Goal: Check status: Check status

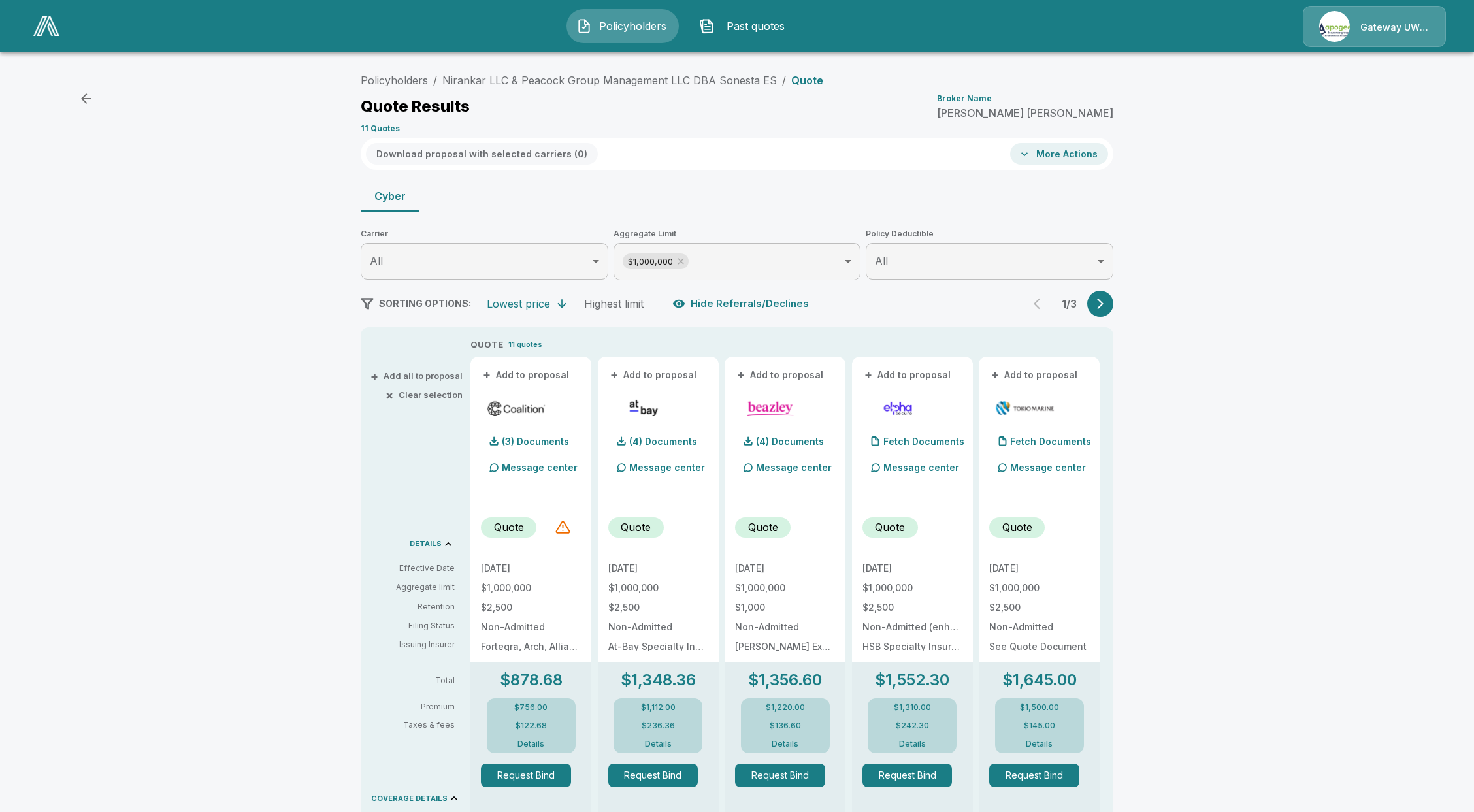
click at [52, 37] on link at bounding box center [47, 26] width 37 height 30
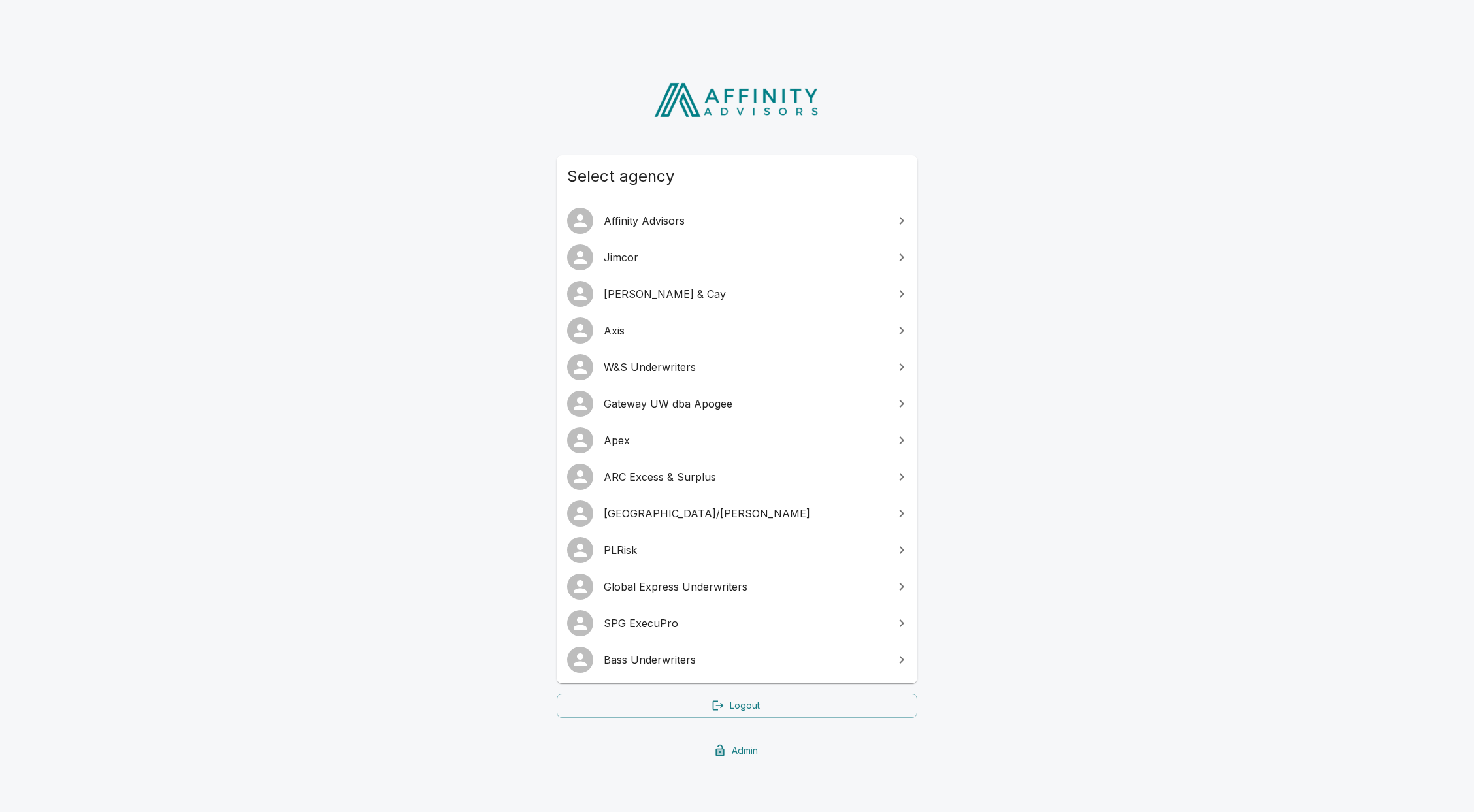
click at [660, 369] on span "W&S Underwriters" at bounding box center [745, 367] width 282 height 16
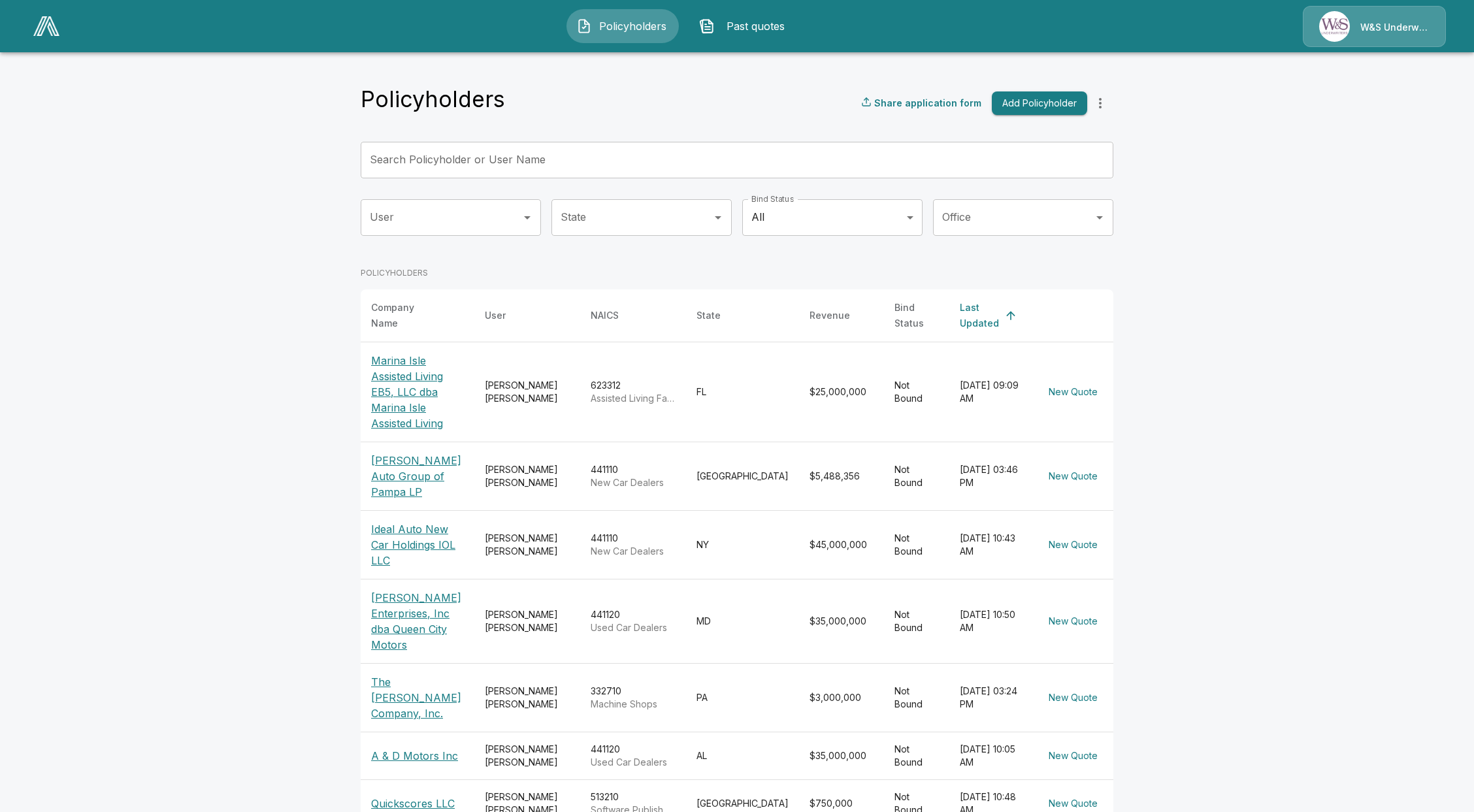
click at [665, 135] on div "Policyholders Share application form Add Policyholder Search Policyholder or Us…" at bounding box center [737, 580] width 753 height 988
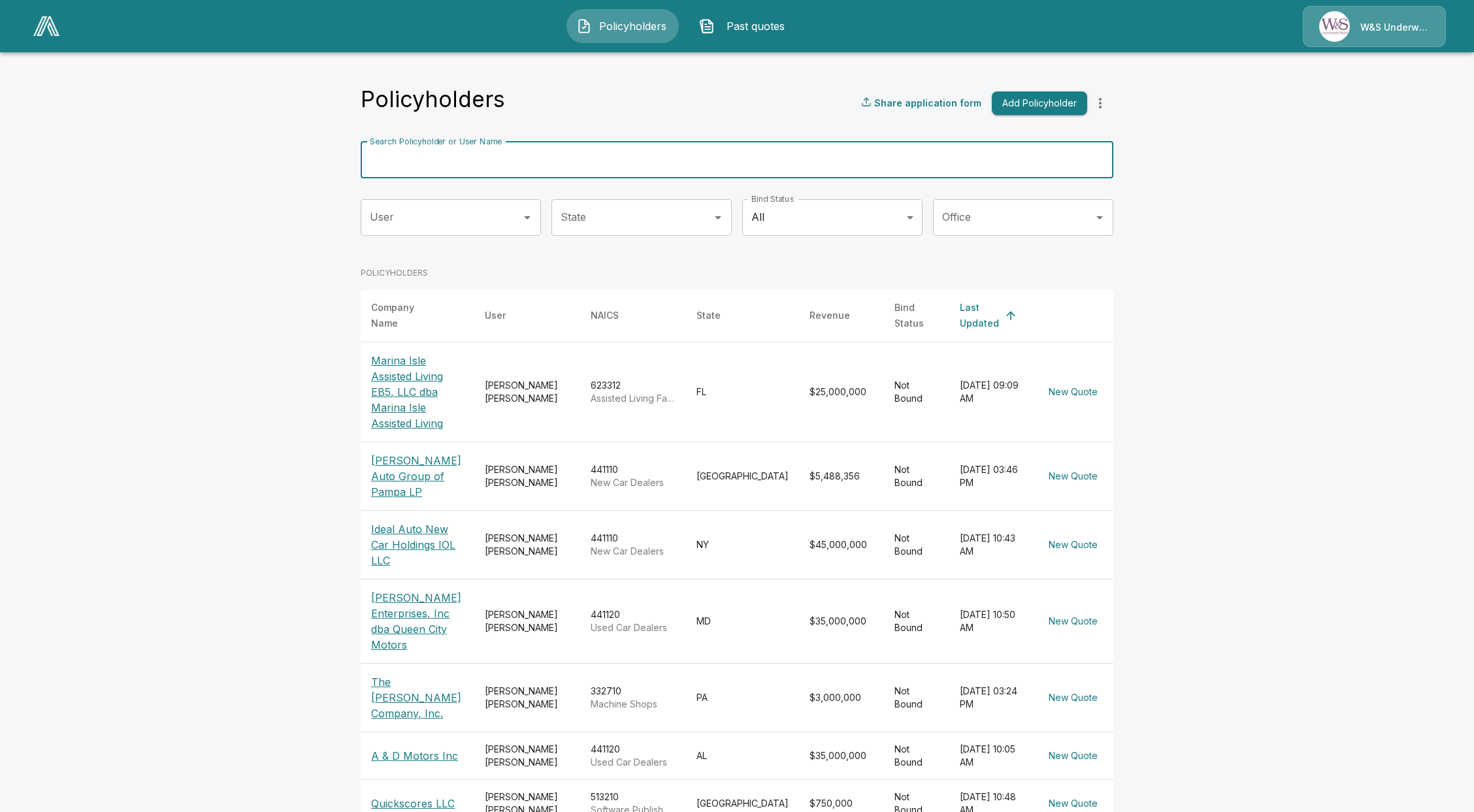
drag, startPoint x: 665, startPoint y: 148, endPoint x: 660, endPoint y: 154, distance: 7.8
click at [665, 148] on input "Search Policyholder or User Name" at bounding box center [730, 160] width 739 height 37
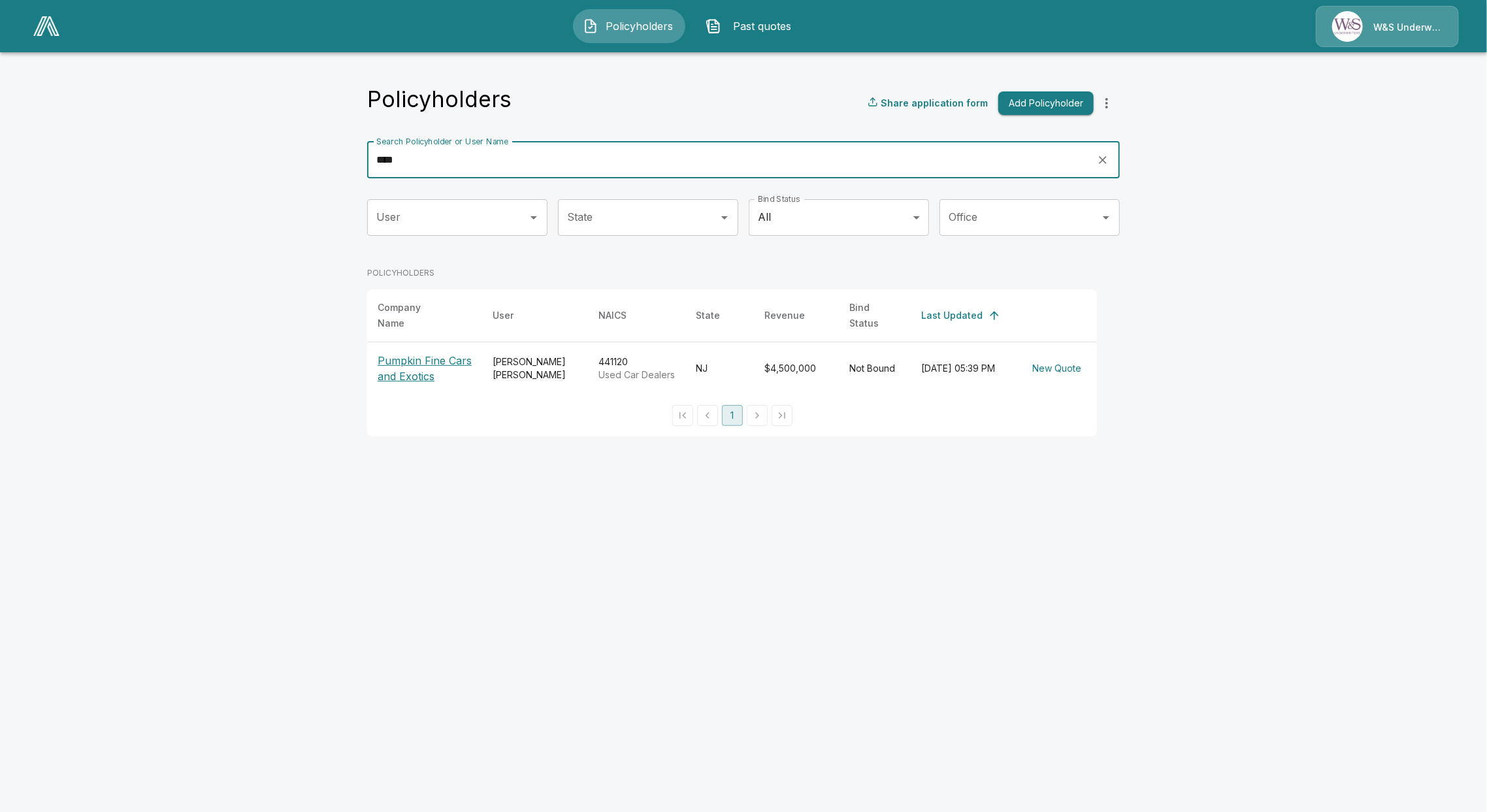
type input "****"
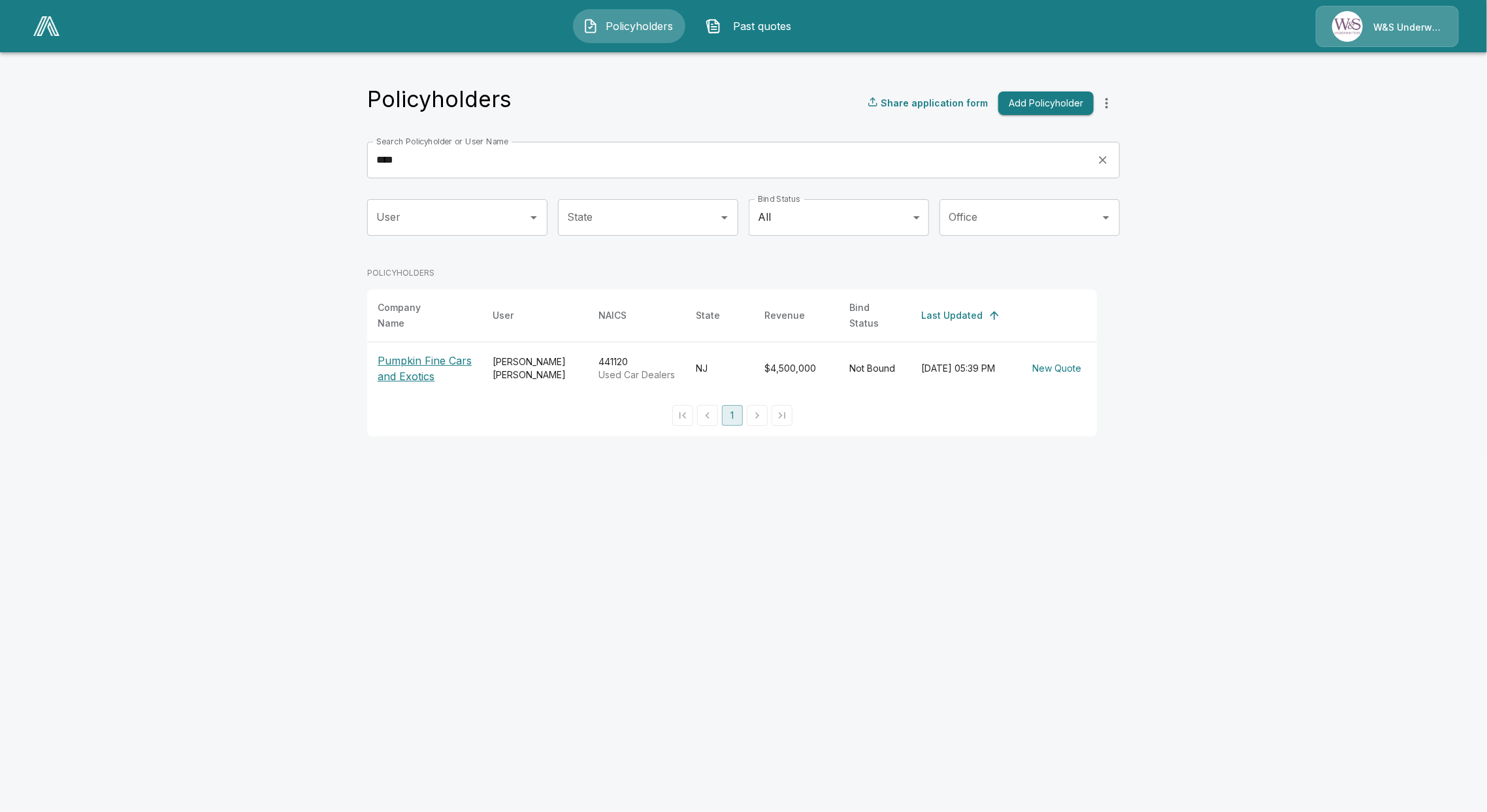
click at [387, 365] on p "Pumpkin Fine Cars and Exotics" at bounding box center [424, 368] width 94 height 31
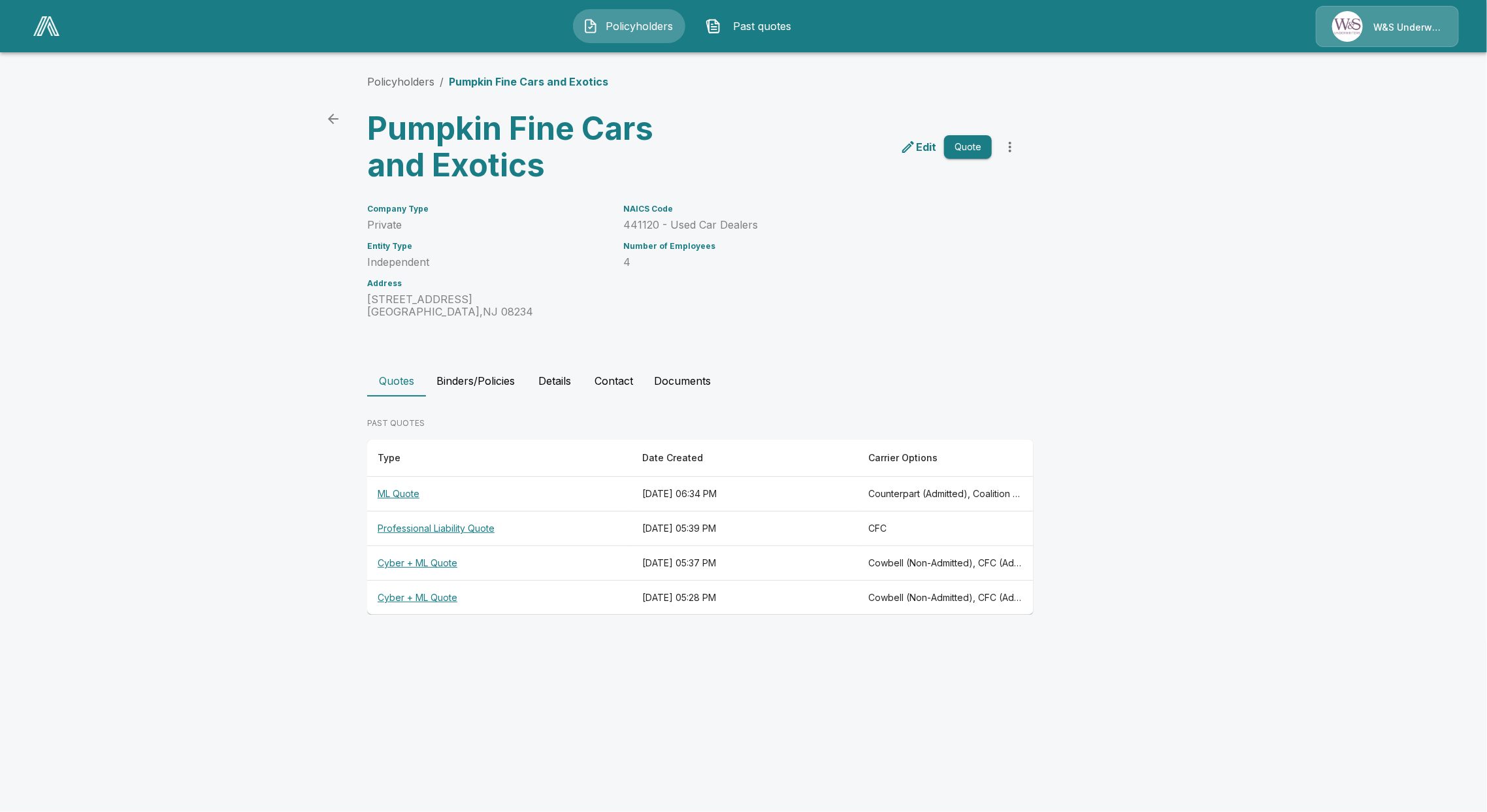
click at [403, 507] on th "ML Quote" at bounding box center [500, 494] width 265 height 34
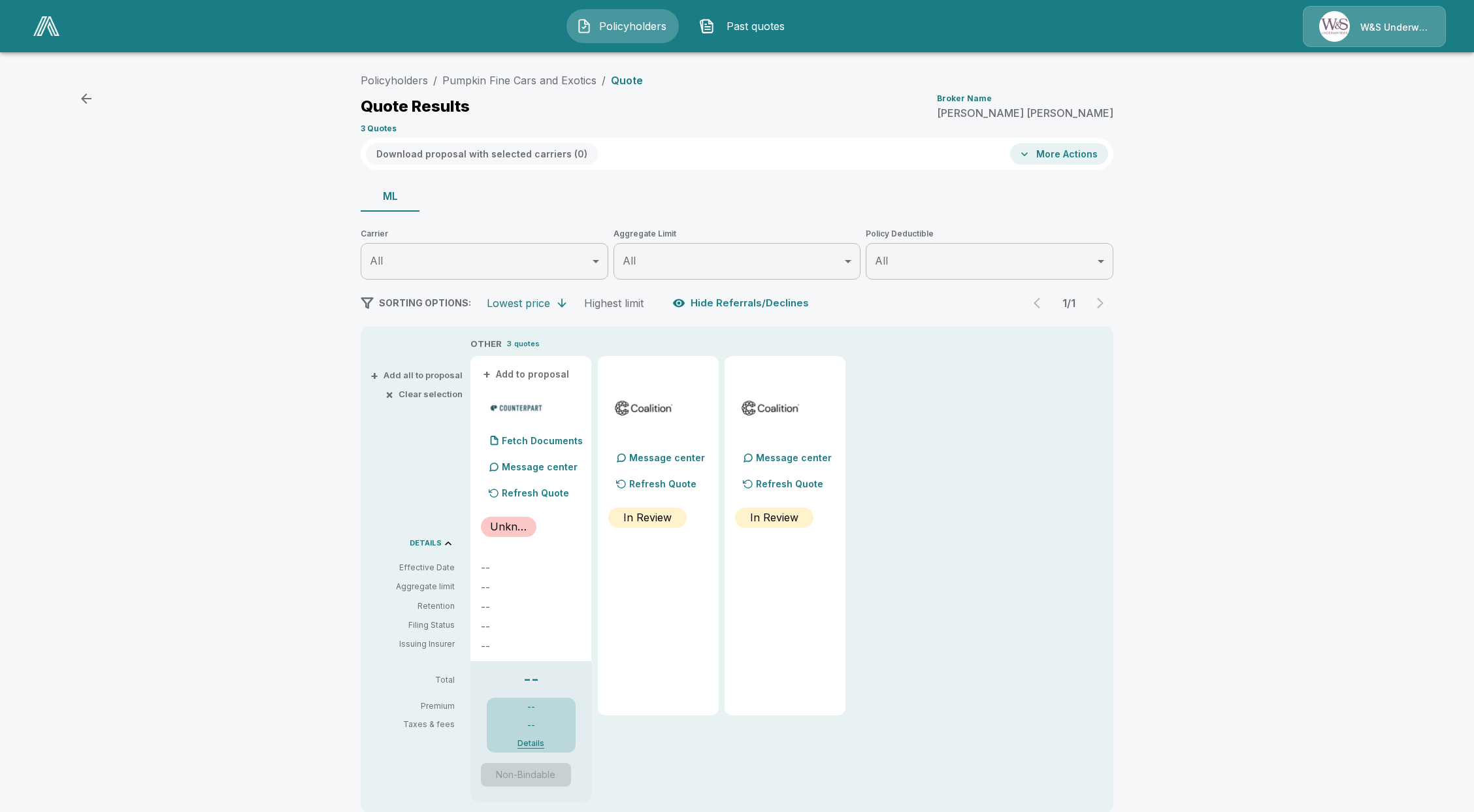
click at [524, 501] on div "Refresh Quote" at bounding box center [534, 493] width 92 height 26
click at [792, 781] on div at bounding box center [799, 780] width 30 height 23
click at [806, 785] on icon "Close" at bounding box center [804, 781] width 13 height 13
click at [511, 498] on p "Refresh Quote" at bounding box center [536, 492] width 67 height 14
click at [804, 784] on icon "Close" at bounding box center [804, 781] width 13 height 13
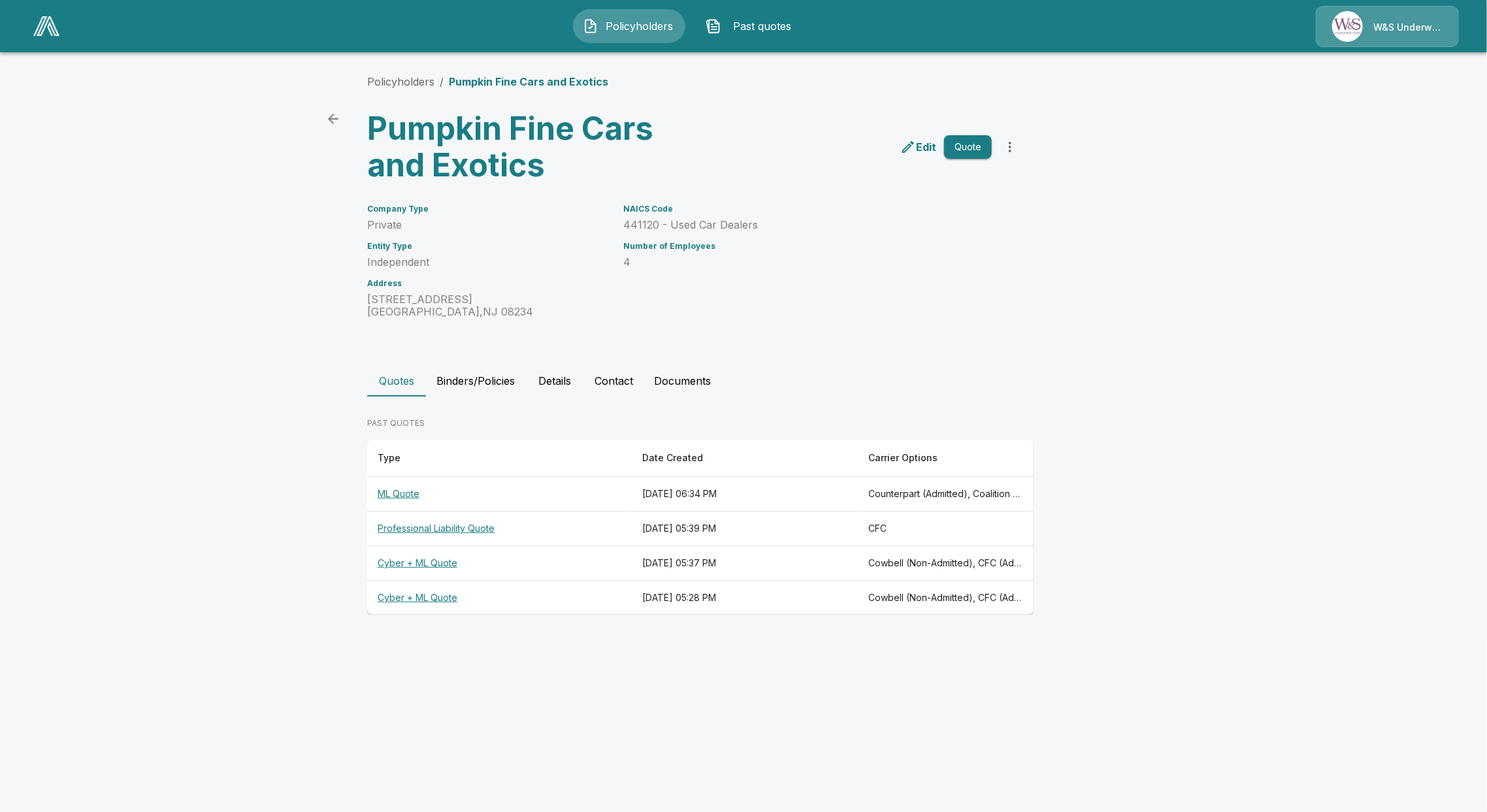
click at [402, 598] on th "Cyber + ML Quote" at bounding box center [500, 597] width 265 height 34
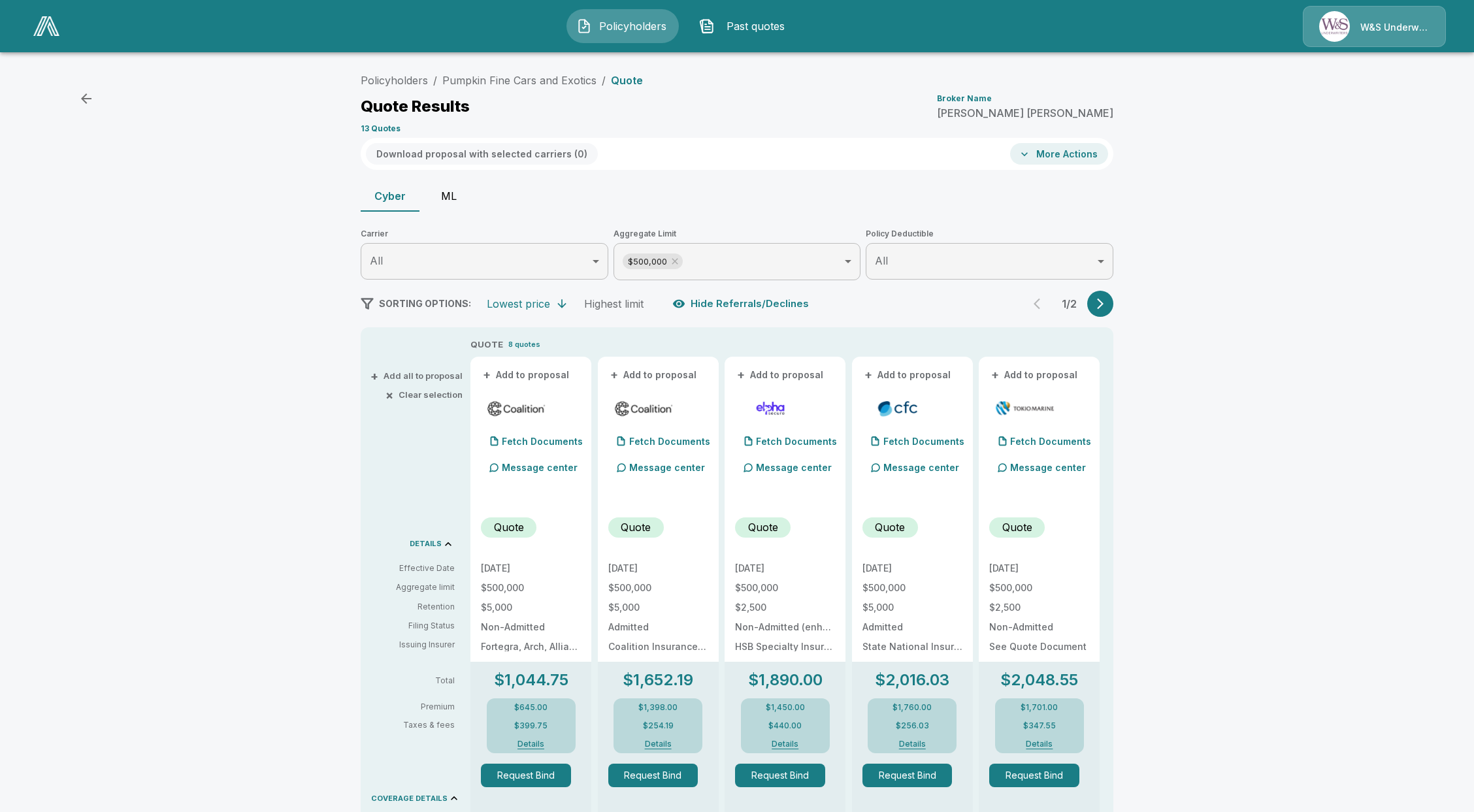
click at [460, 201] on button "ML" at bounding box center [448, 196] width 59 height 31
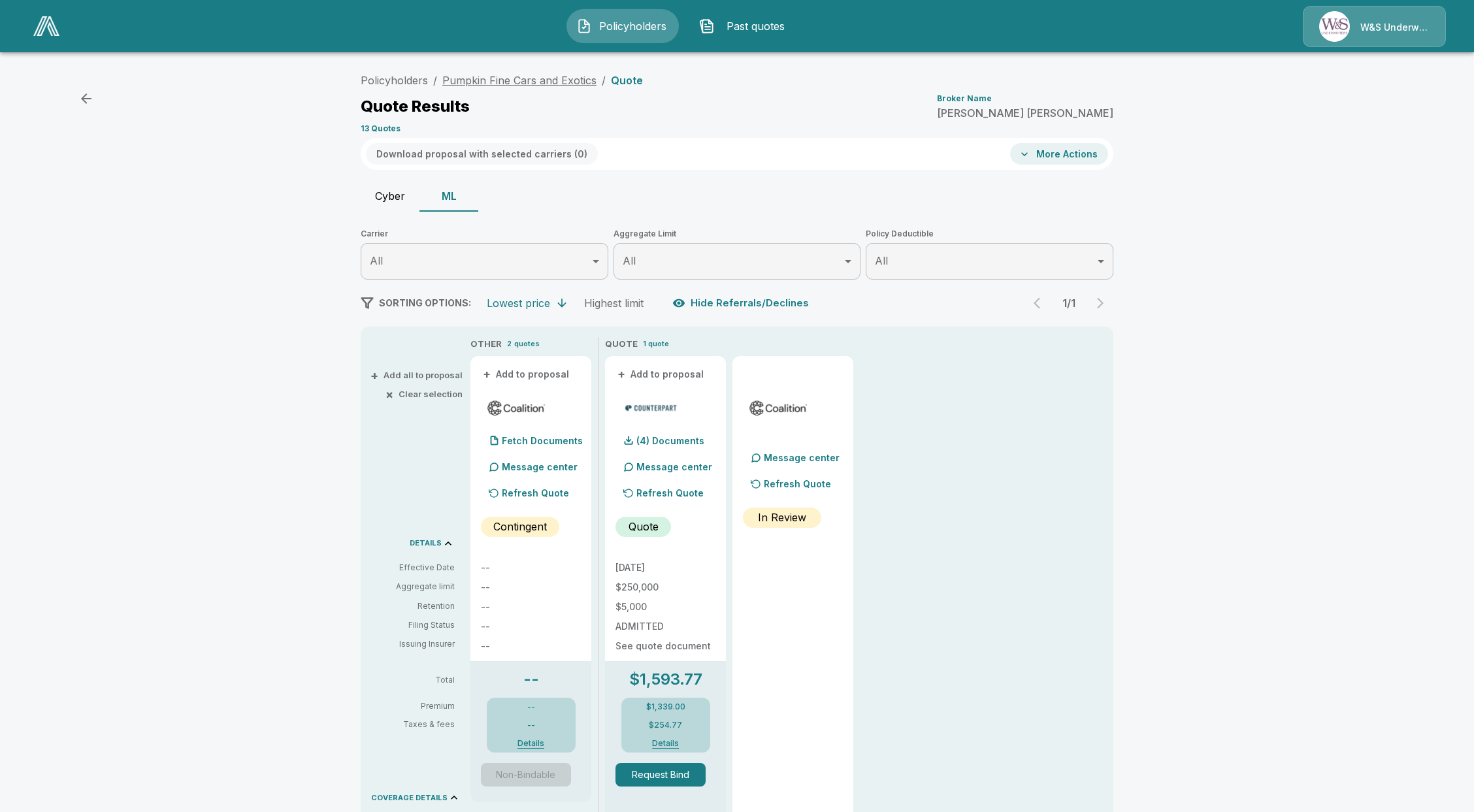
click at [488, 76] on link "Pumpkin Fine Cars and Exotics" at bounding box center [520, 80] width 154 height 13
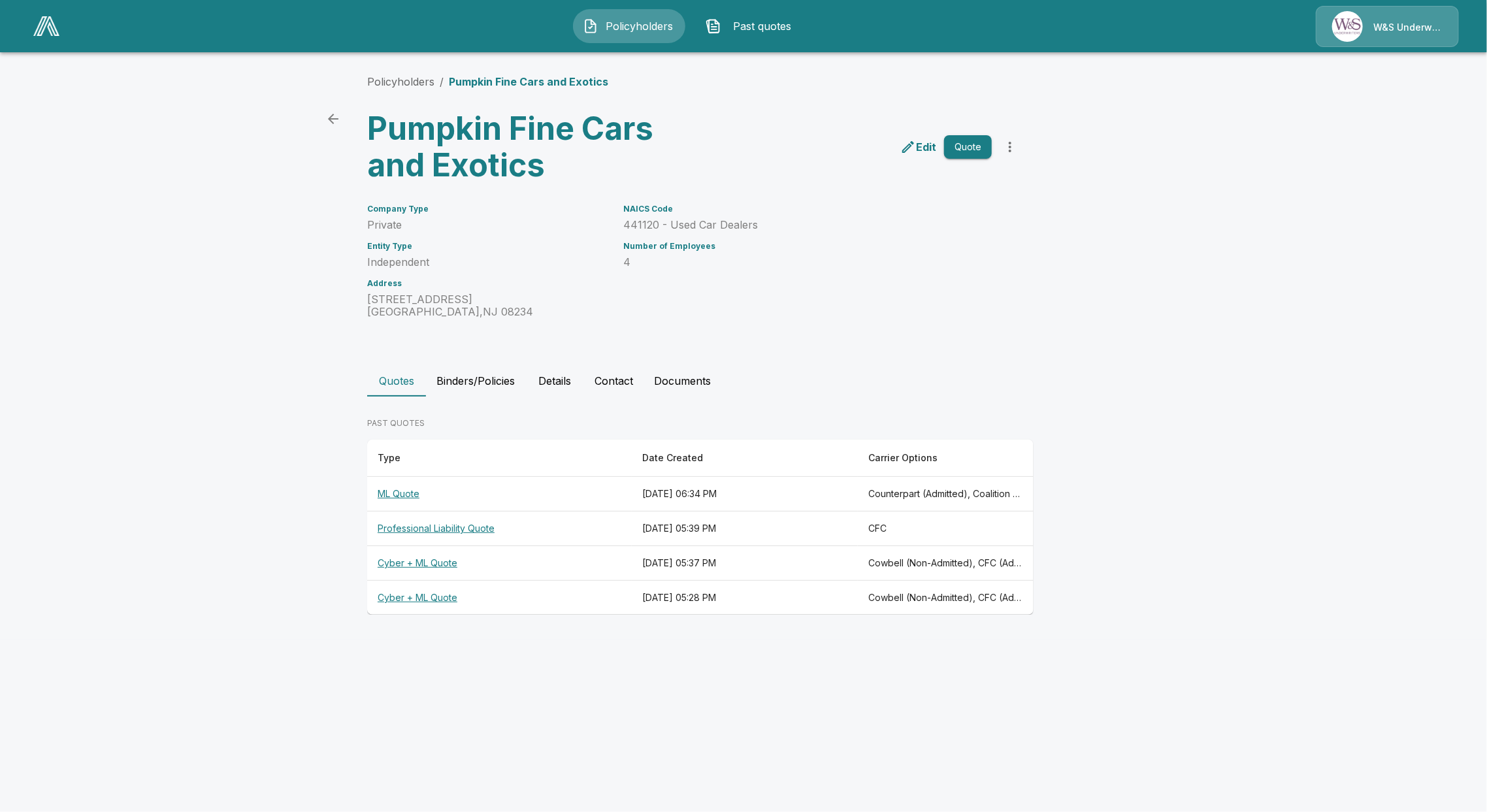
click at [621, 381] on button "Contact" at bounding box center [614, 380] width 59 height 31
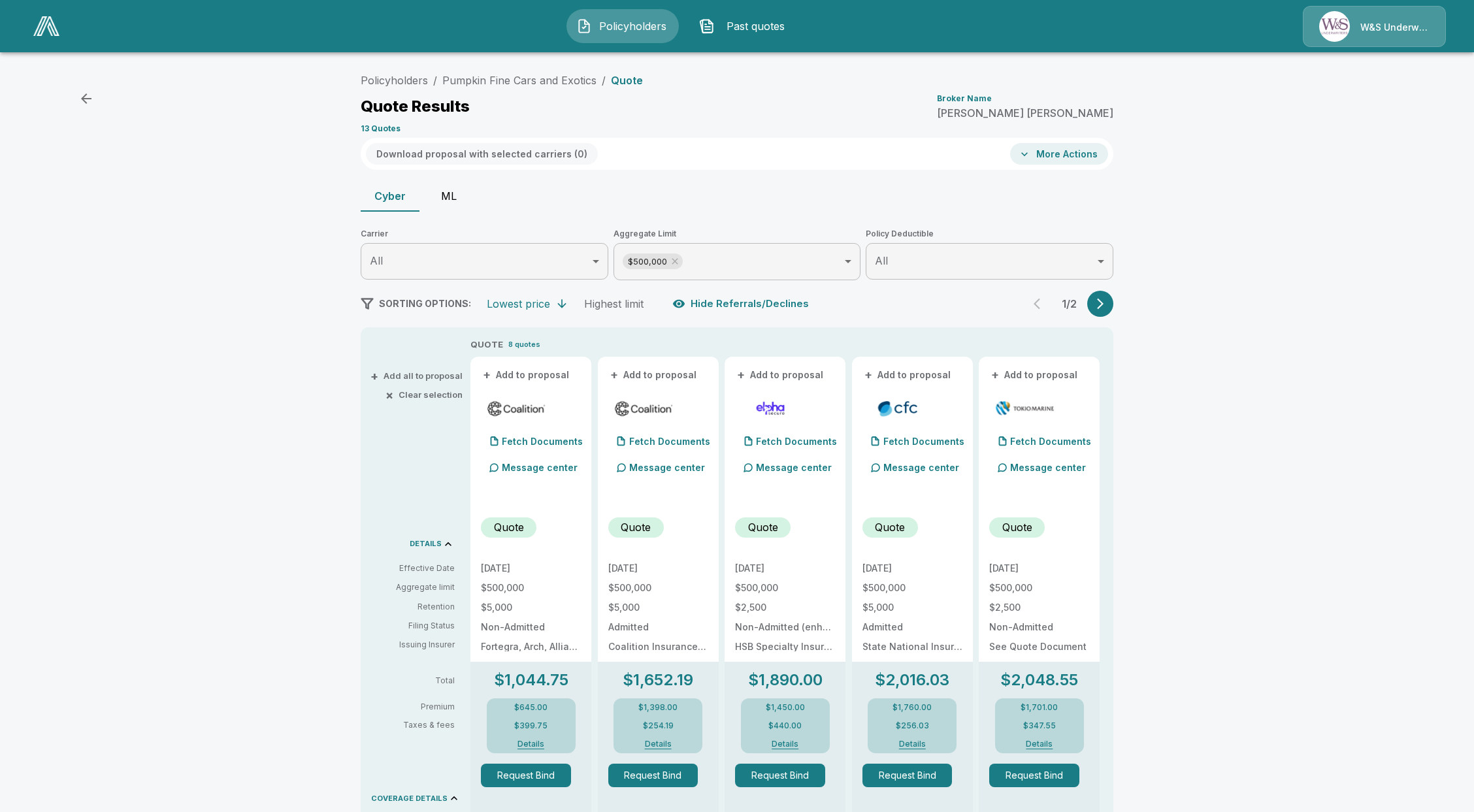
click at [462, 173] on div "Policyholders / Pumpkin Fine Cars and Exotics / Quote Quote Results Broker Name…" at bounding box center [737, 681] width 784 height 1228
click at [464, 204] on button "ML" at bounding box center [448, 196] width 59 height 31
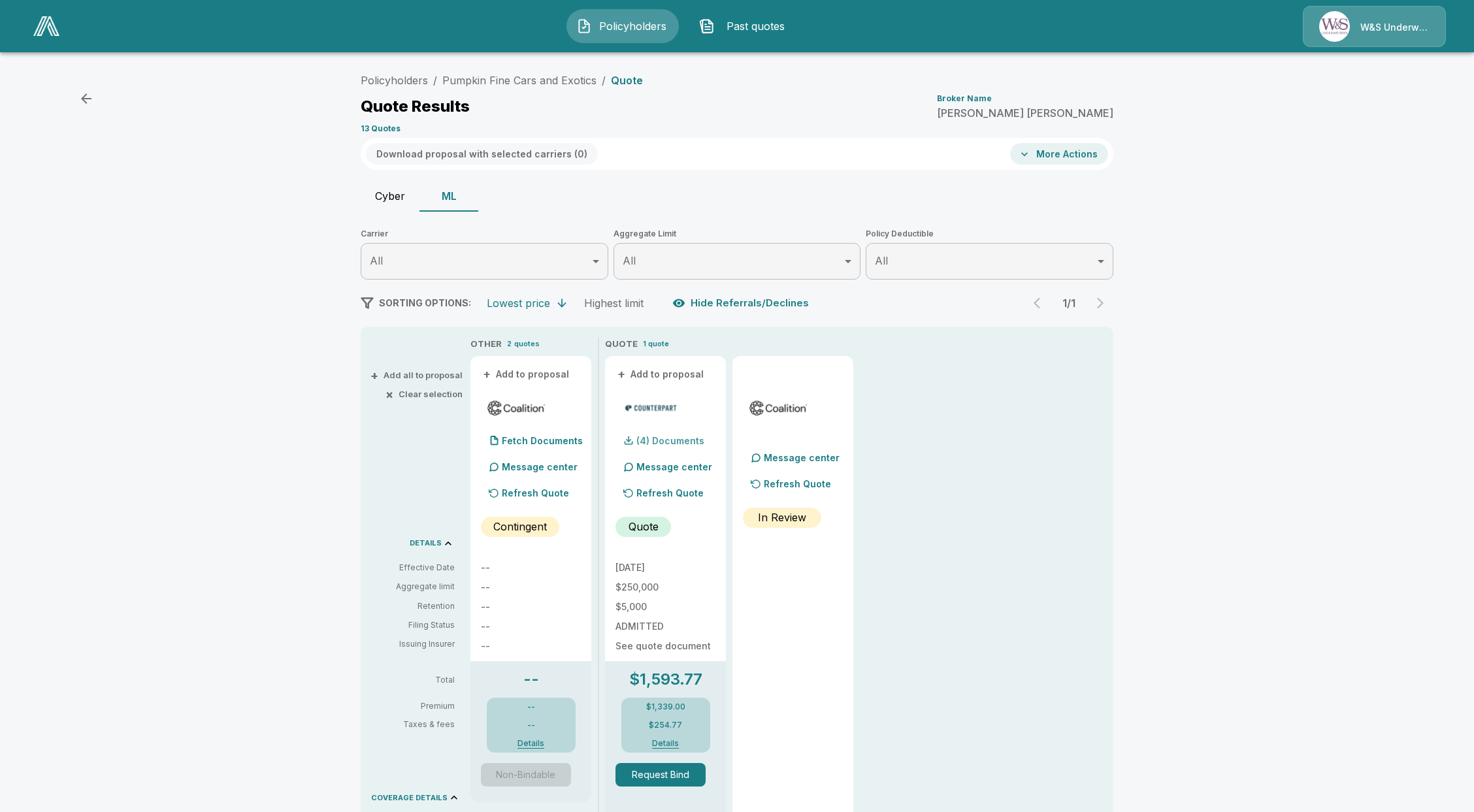
click at [642, 428] on div at bounding box center [628, 440] width 26 height 26
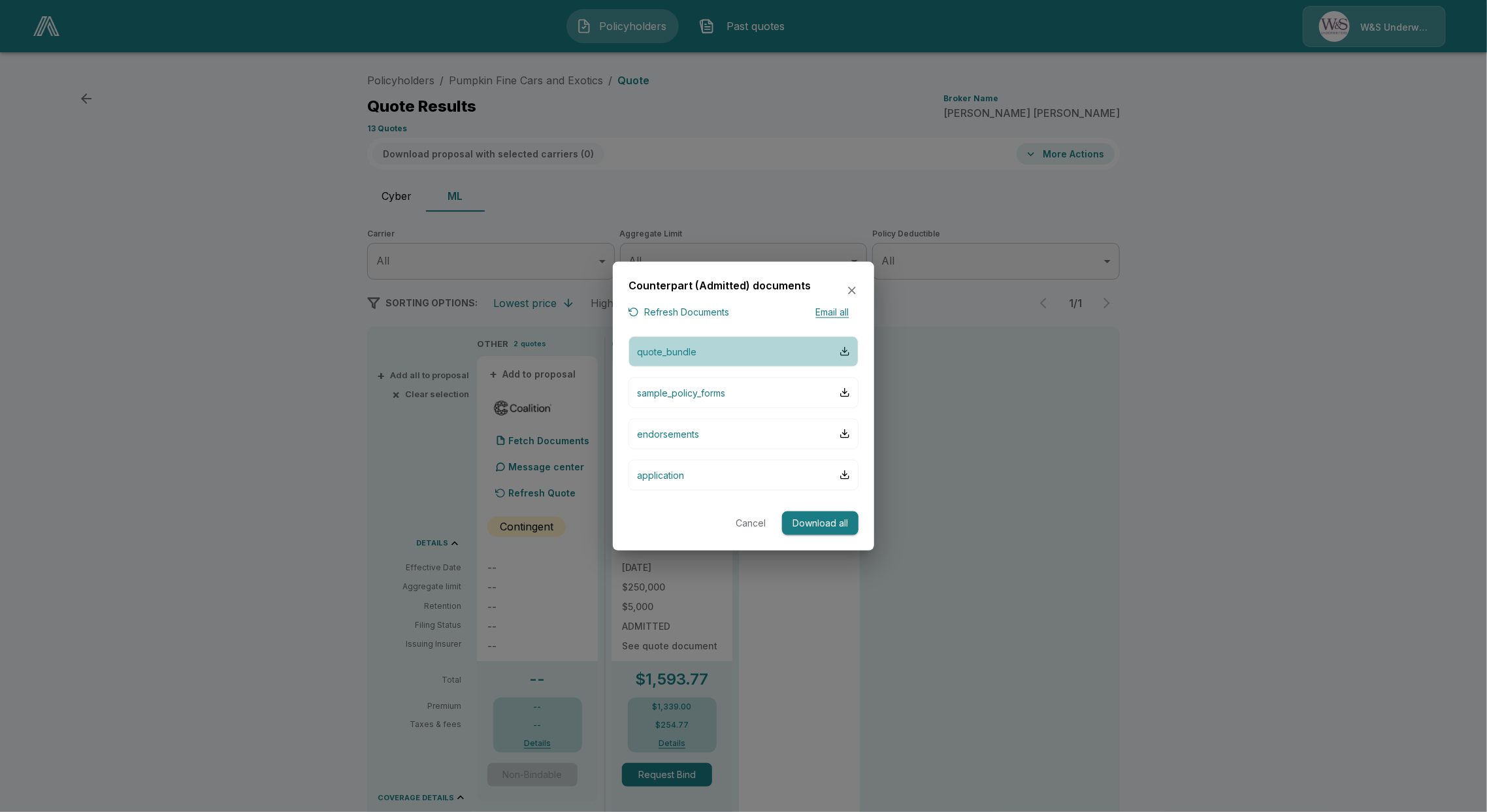
click at [668, 352] on p "quote_bundle" at bounding box center [667, 350] width 59 height 14
click at [685, 311] on button "Refresh Documents" at bounding box center [679, 313] width 100 height 16
click at [737, 340] on button "quote_bundle" at bounding box center [744, 351] width 230 height 30
click at [742, 520] on button "Cancel" at bounding box center [751, 523] width 42 height 24
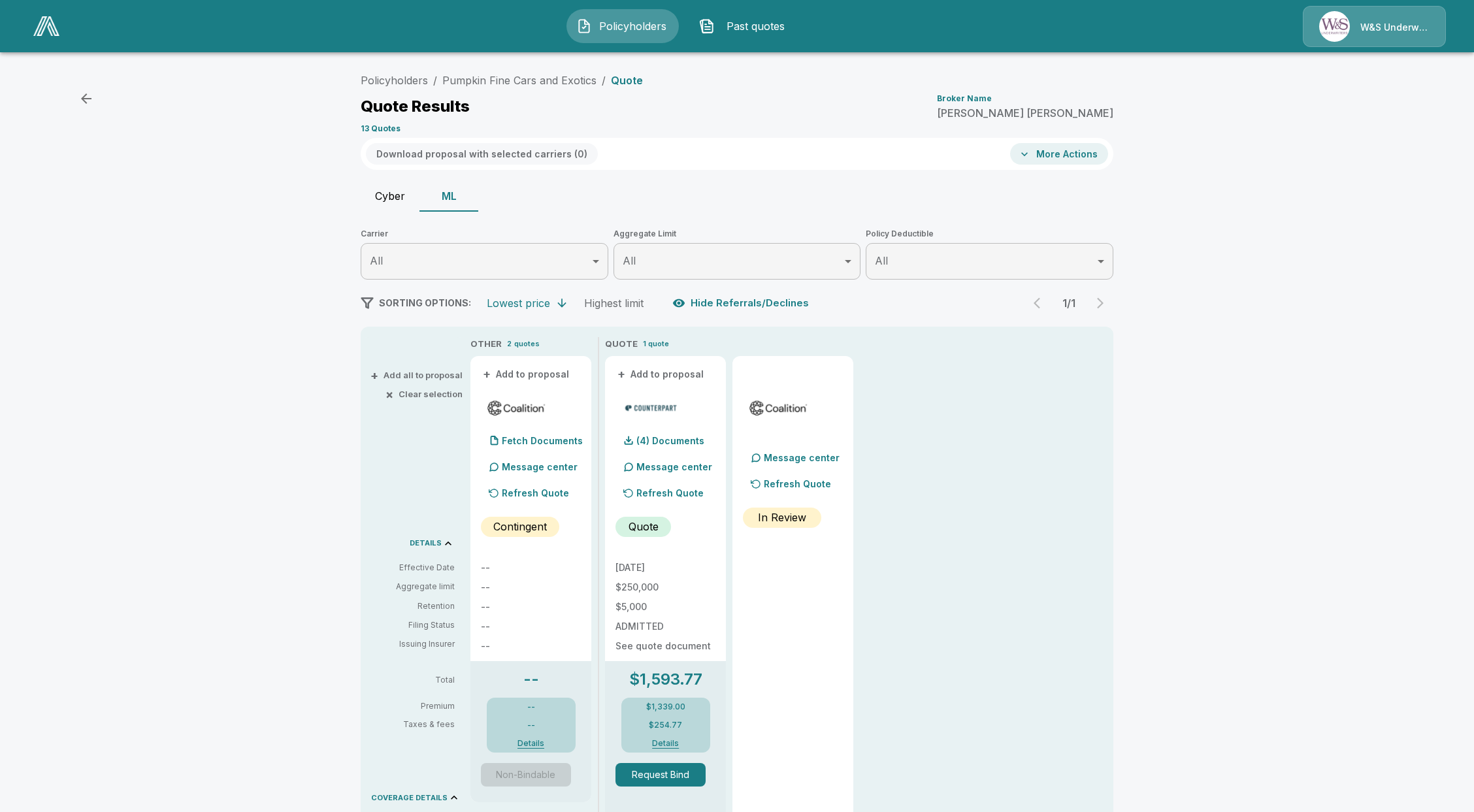
click at [673, 491] on p "Refresh Quote" at bounding box center [670, 492] width 67 height 14
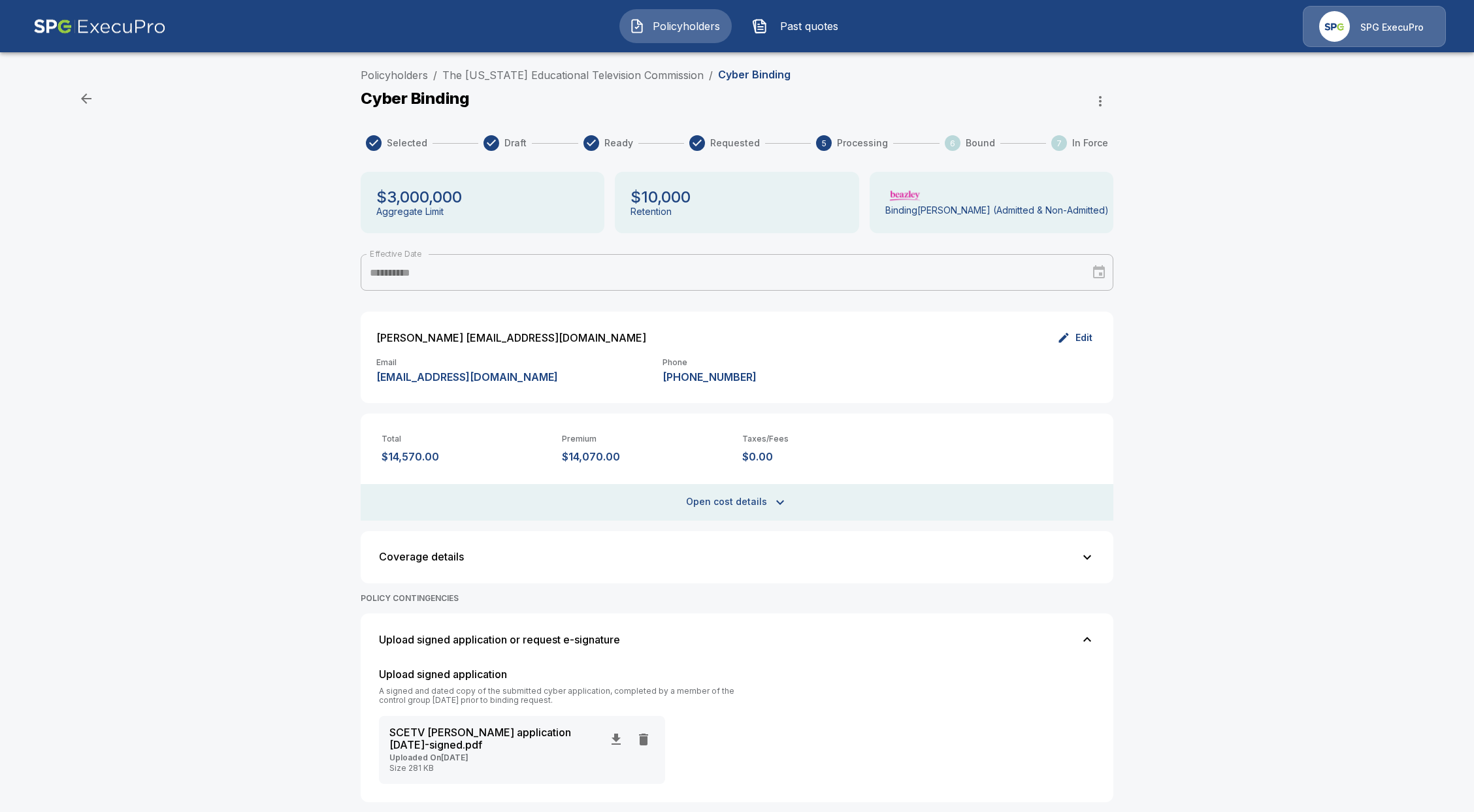
click at [1379, 38] on div "SPG ExecuPro" at bounding box center [1375, 26] width 143 height 41
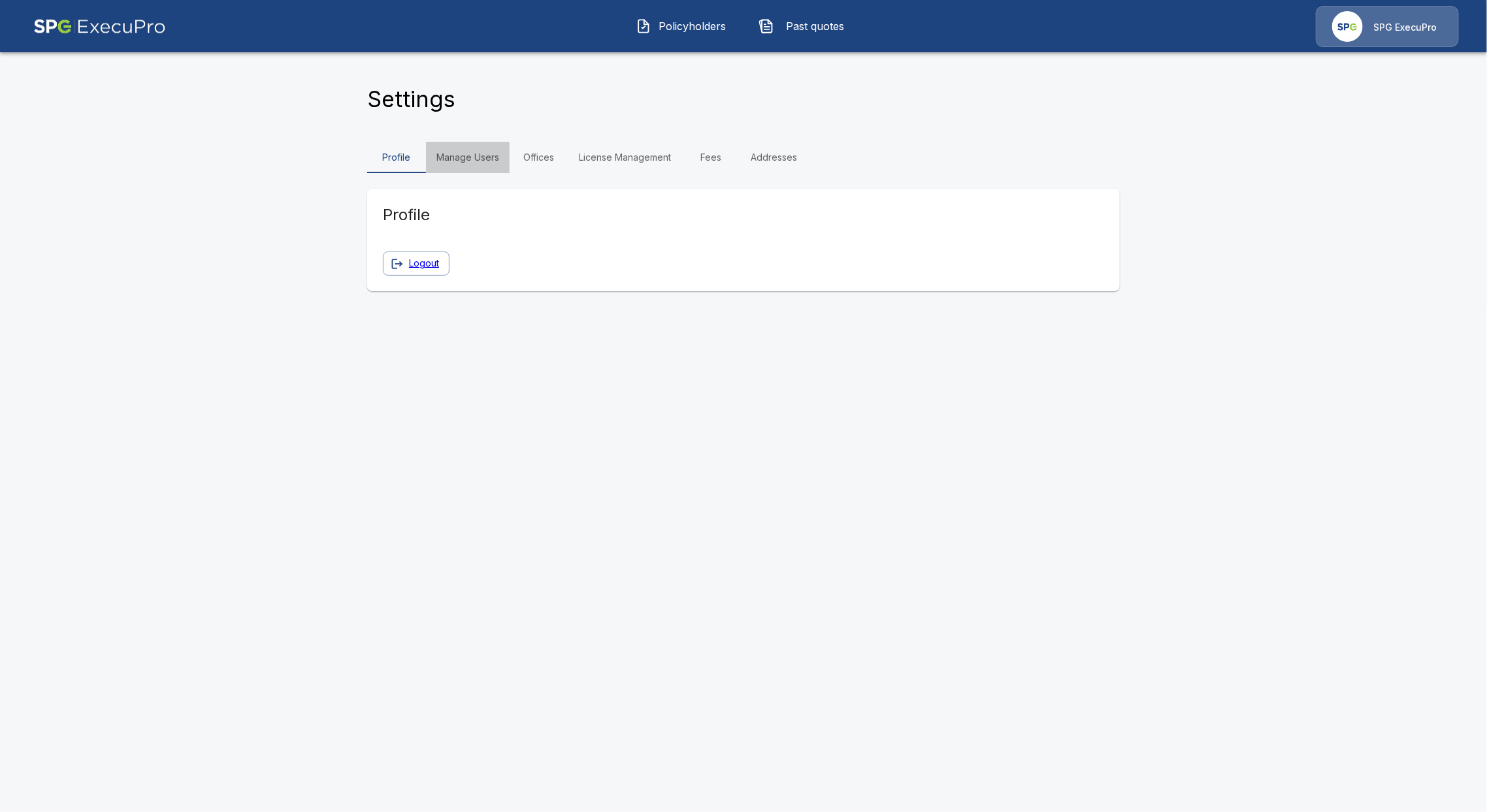
click at [436, 145] on link "Manage Users" at bounding box center [468, 157] width 83 height 31
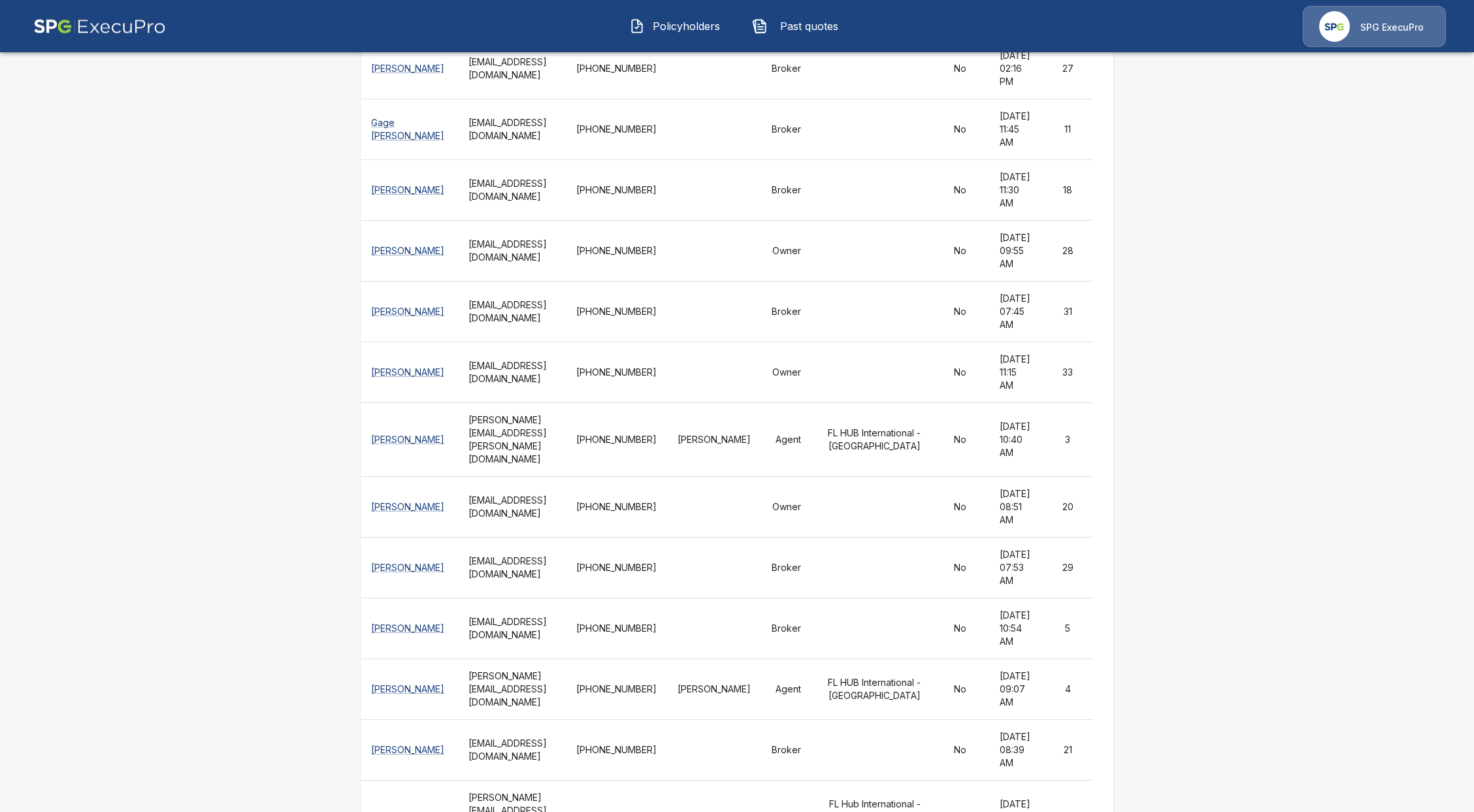
scroll to position [784, 0]
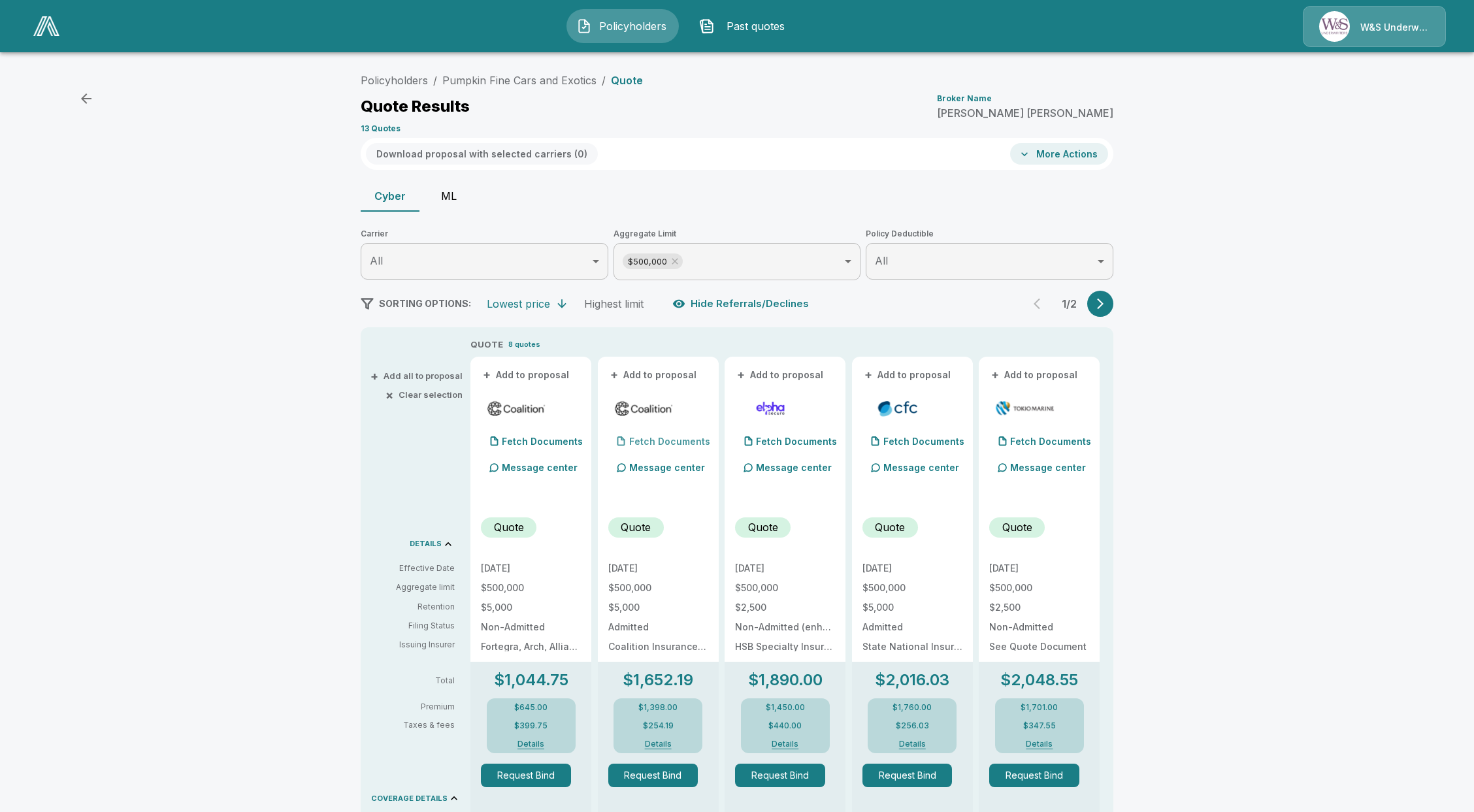
click at [668, 450] on div "Fetch Documents" at bounding box center [658, 441] width 102 height 26
click at [460, 207] on button "ML" at bounding box center [448, 196] width 59 height 31
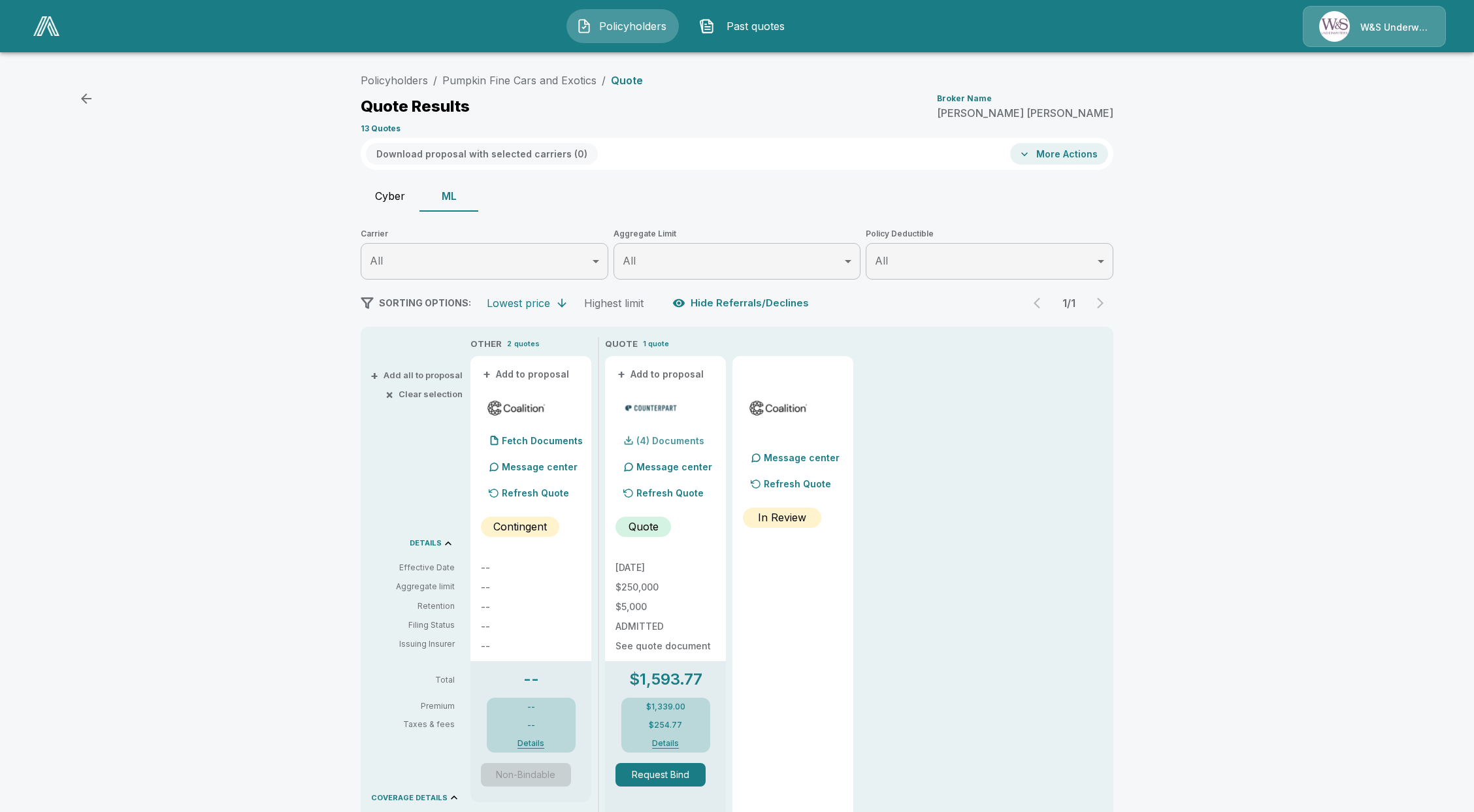
click at [672, 432] on div "(4) Documents" at bounding box center [659, 441] width 89 height 26
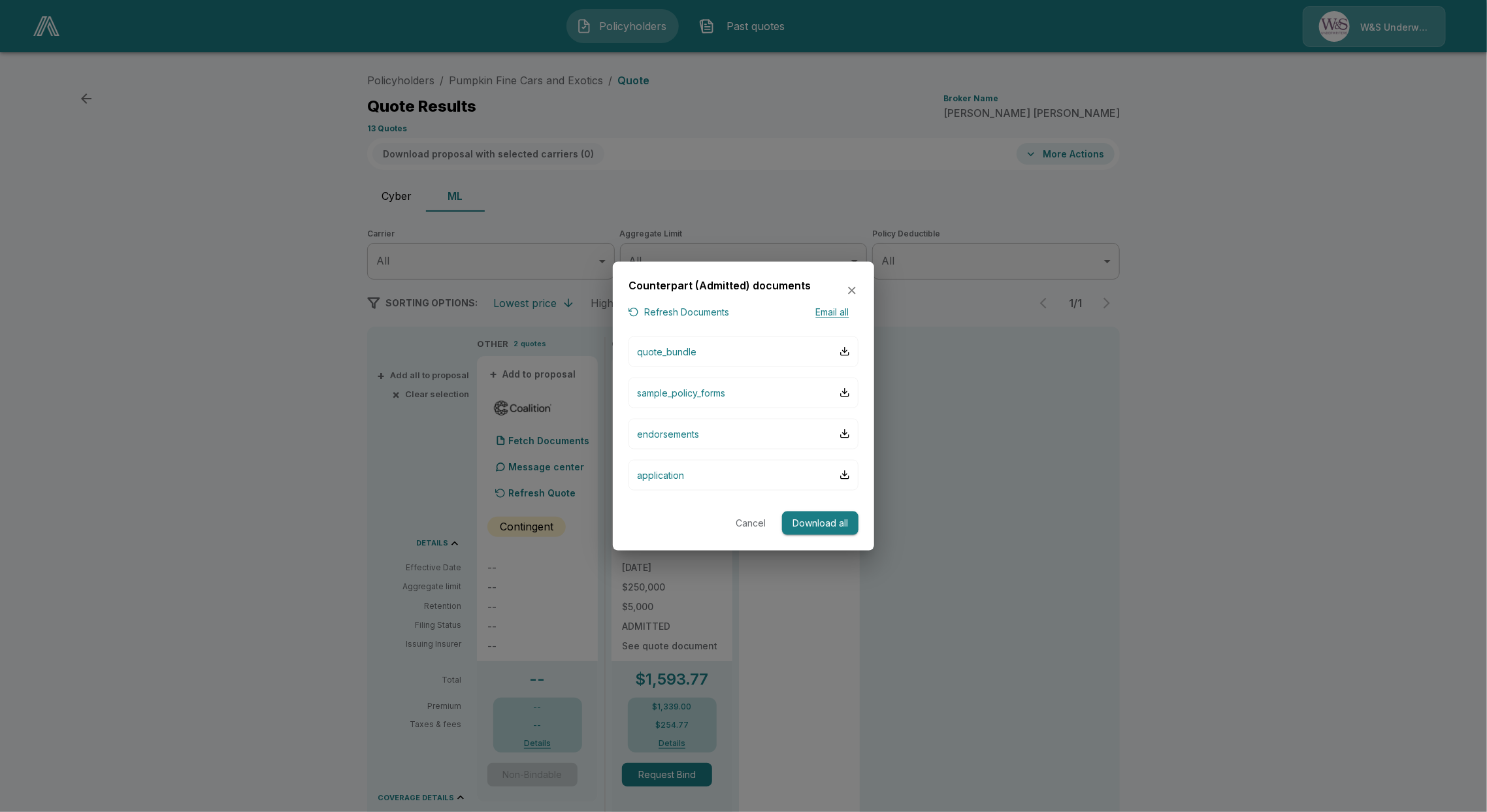
click at [697, 312] on button "Refresh Documents" at bounding box center [679, 313] width 100 height 16
click at [696, 358] on button "quote_bundle" at bounding box center [744, 351] width 230 height 30
